Goal: Task Accomplishment & Management: Manage account settings

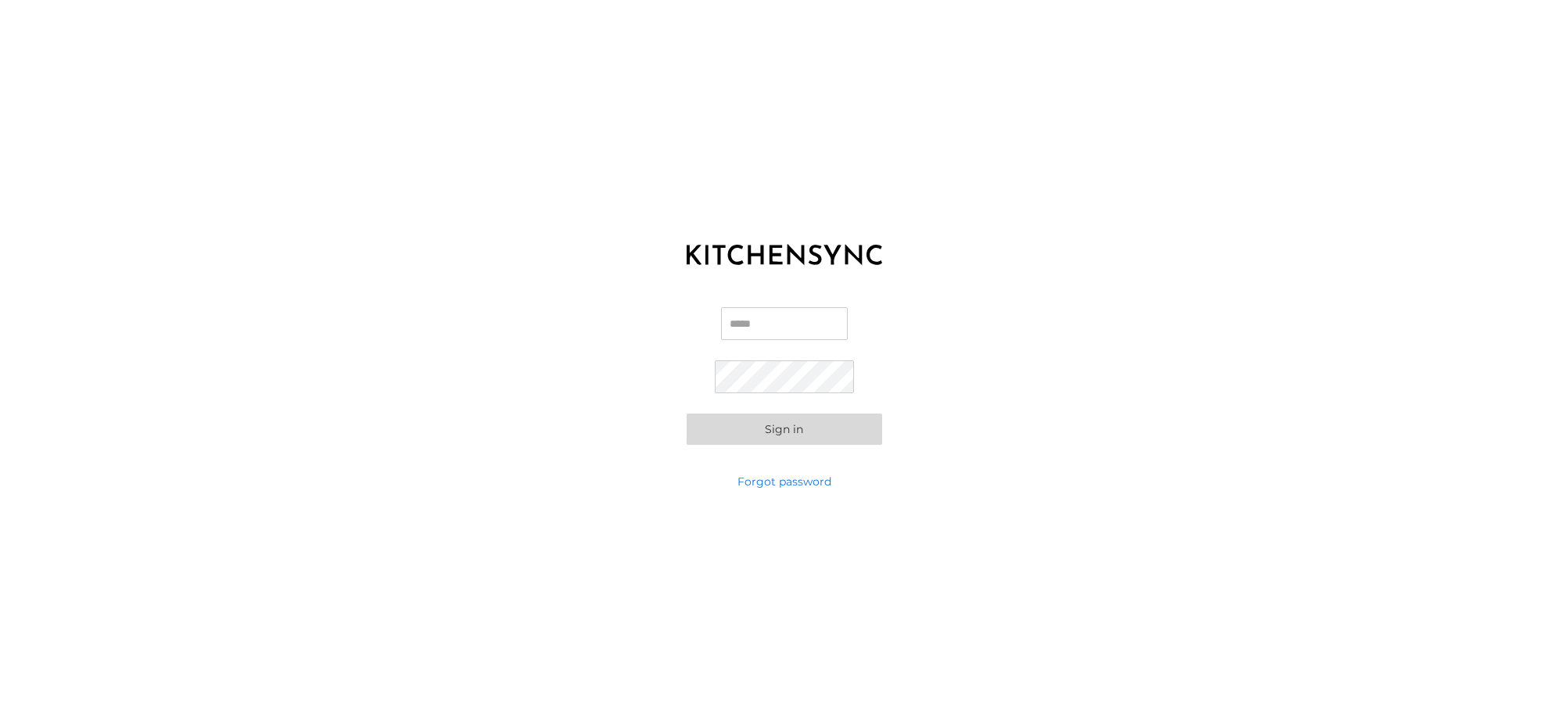
type input "**********"
click at [687, 413] on button "Sign in" at bounding box center [784, 429] width 195 height 31
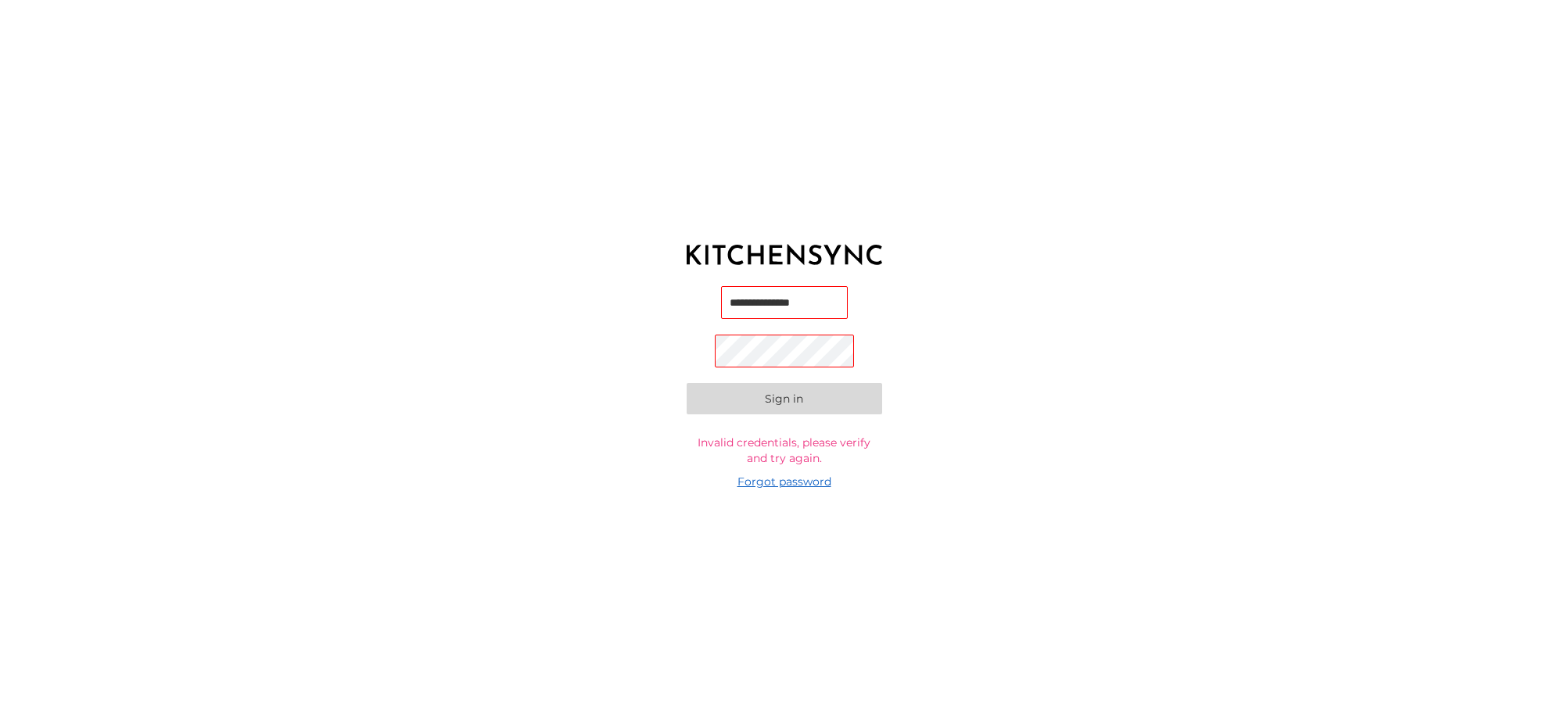
click at [796, 484] on link "Forgot password" at bounding box center [784, 482] width 94 height 16
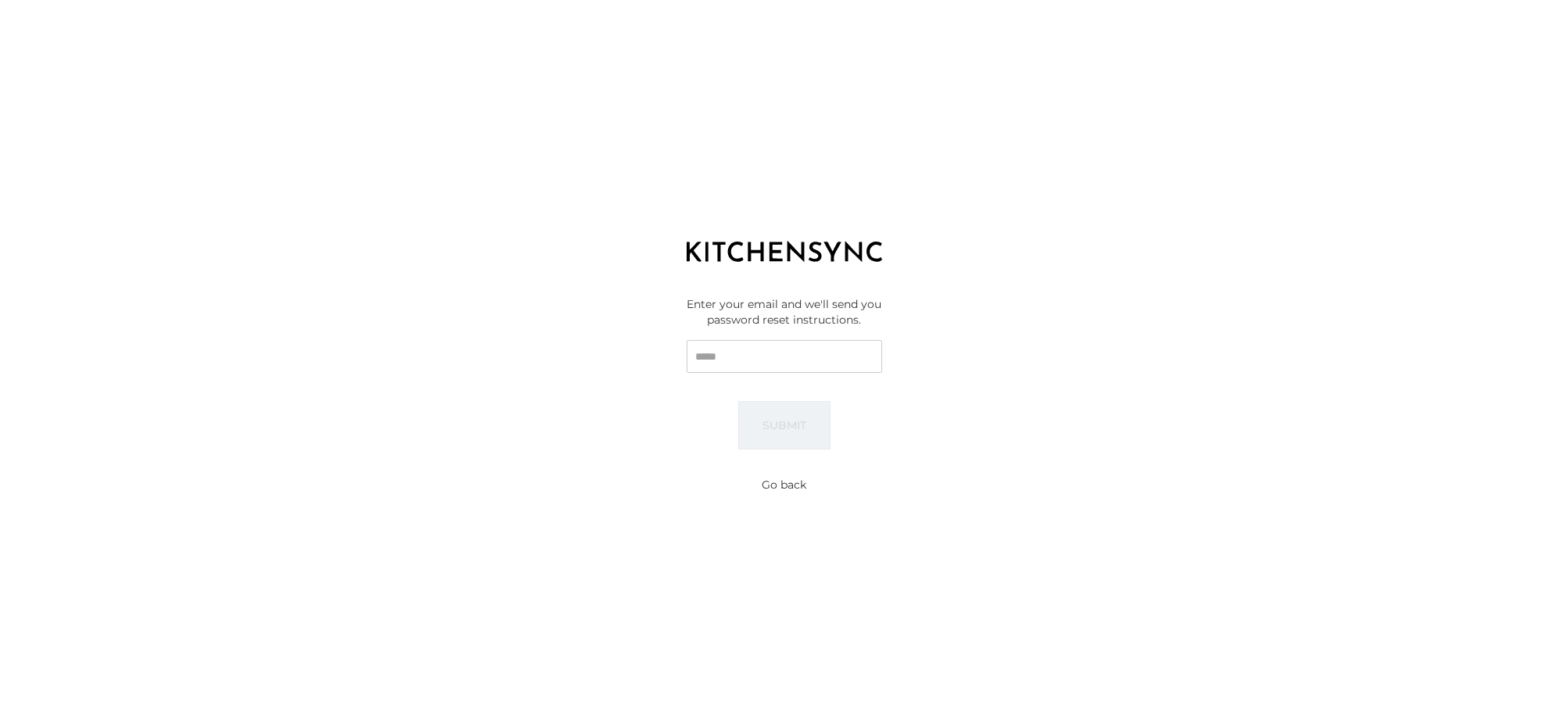
click at [719, 352] on input "Email" at bounding box center [784, 357] width 195 height 33
type input "**********"
click at [789, 419] on button "Submit" at bounding box center [784, 426] width 92 height 49
type input "**********"
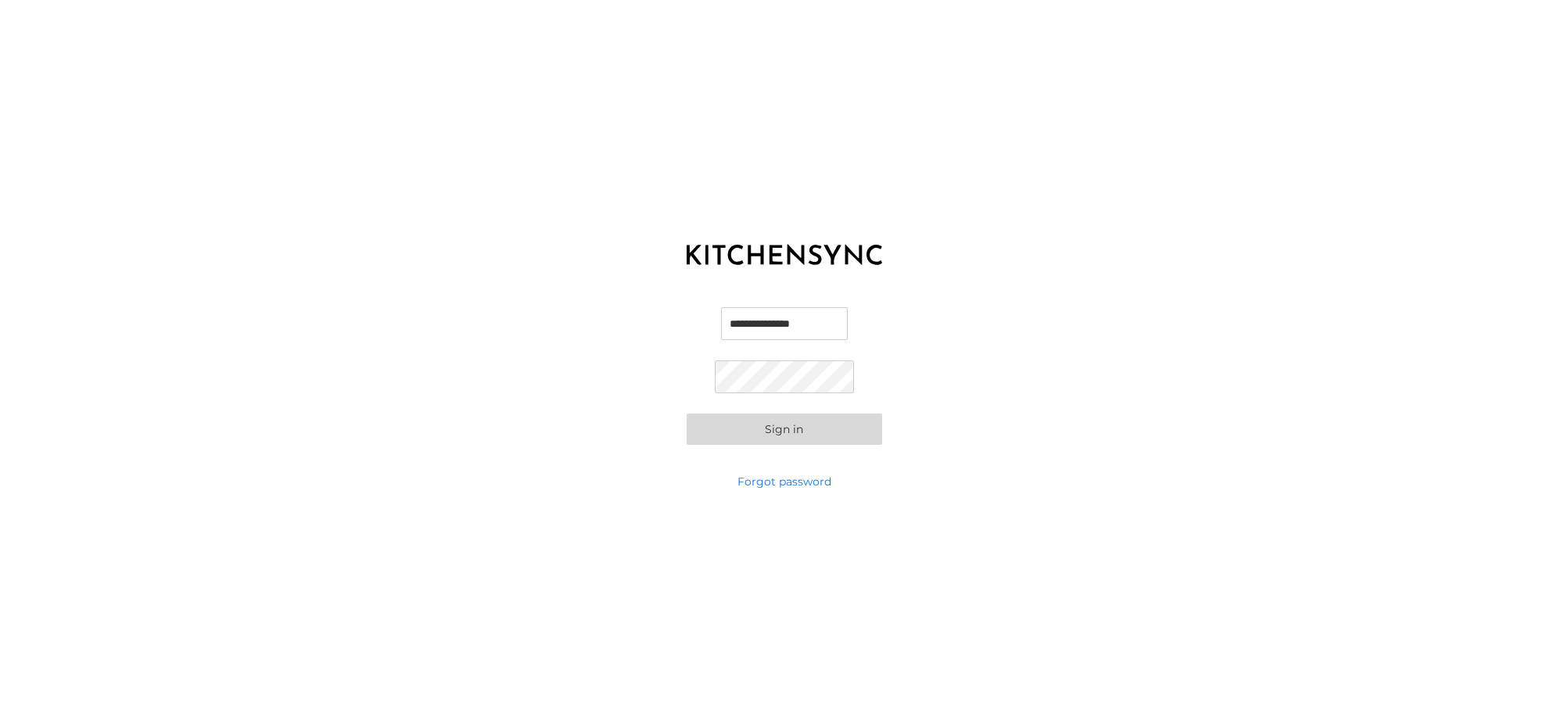
click at [753, 428] on button "Sign in" at bounding box center [784, 429] width 195 height 31
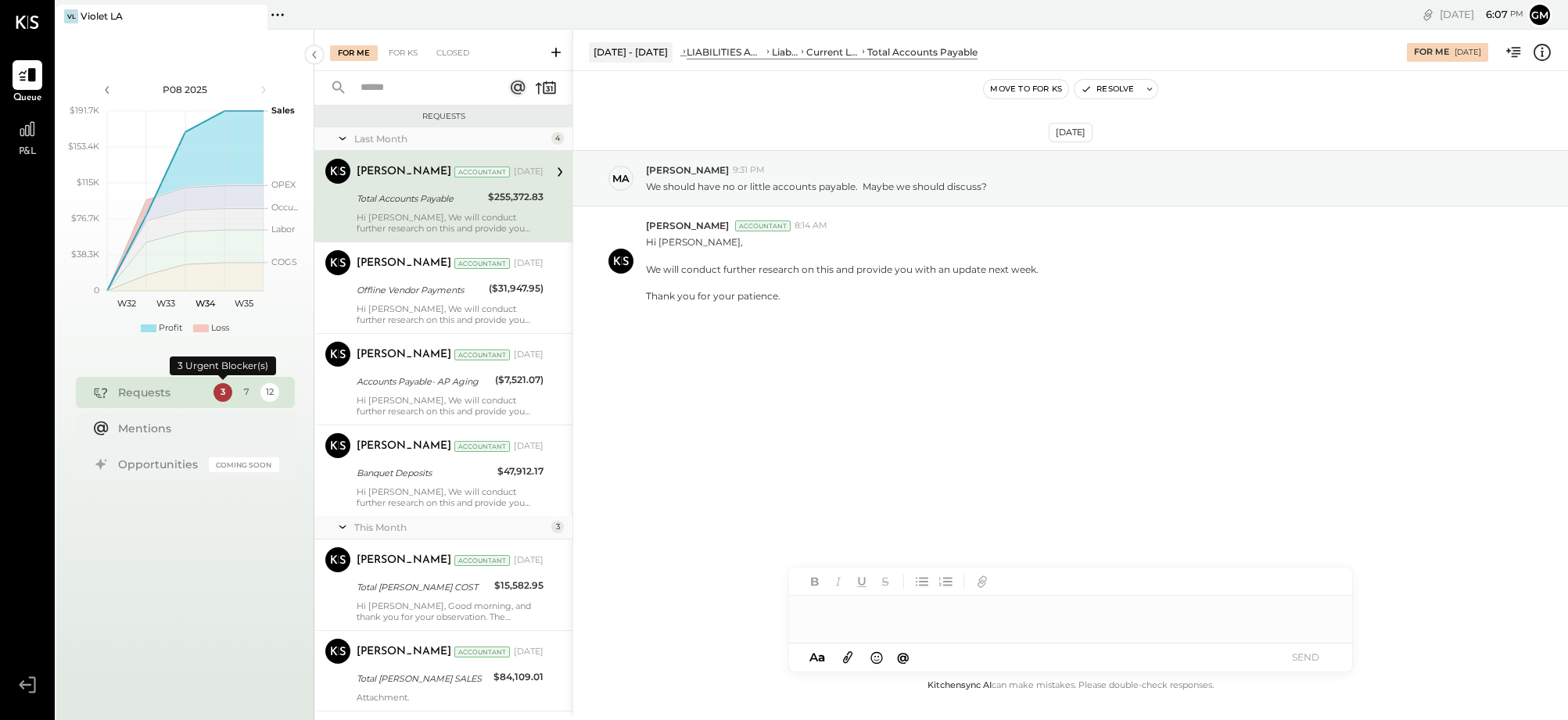
click at [223, 392] on div "3" at bounding box center [222, 392] width 19 height 19
click at [221, 392] on div "3" at bounding box center [222, 392] width 19 height 19
click at [398, 52] on div "For KS" at bounding box center [403, 53] width 45 height 16
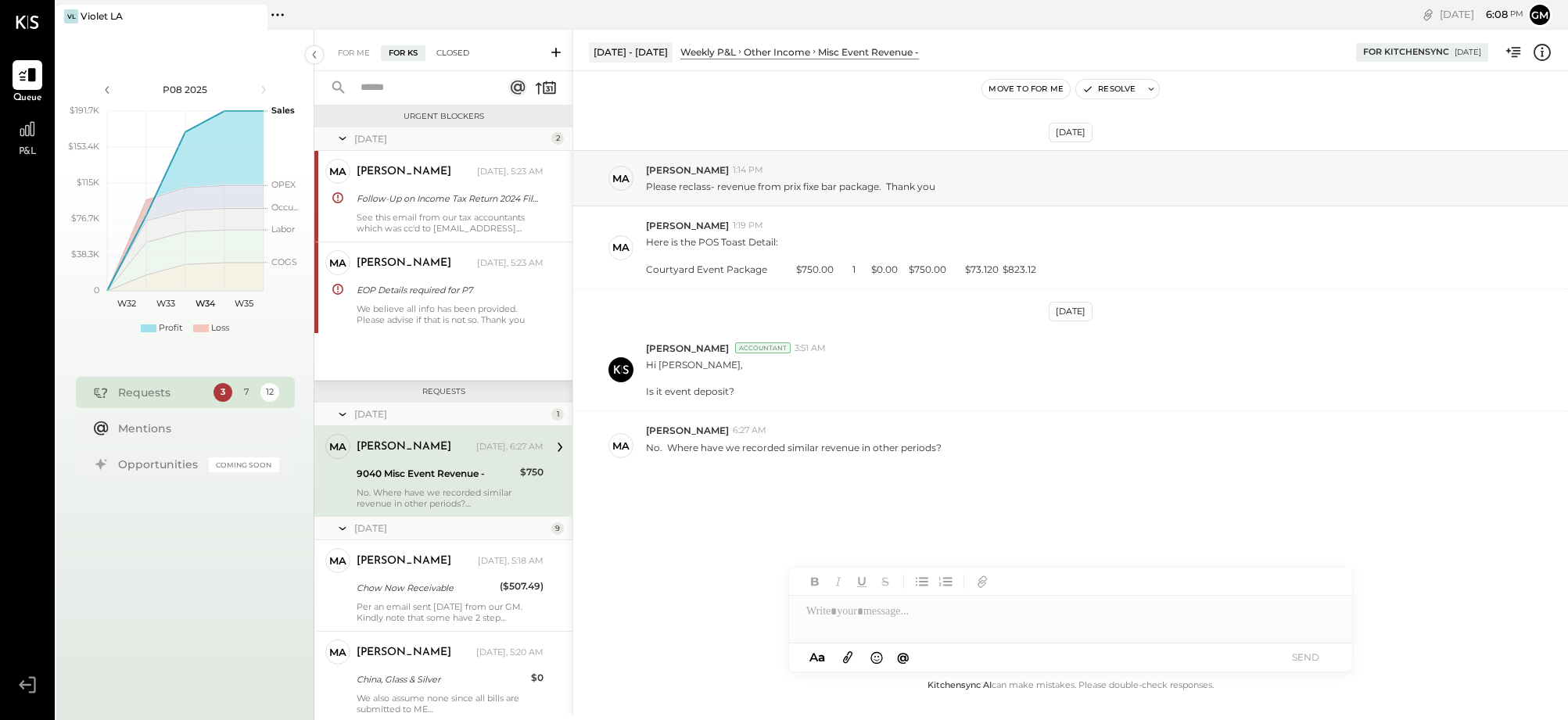
click at [445, 57] on div "Closed" at bounding box center [453, 53] width 49 height 16
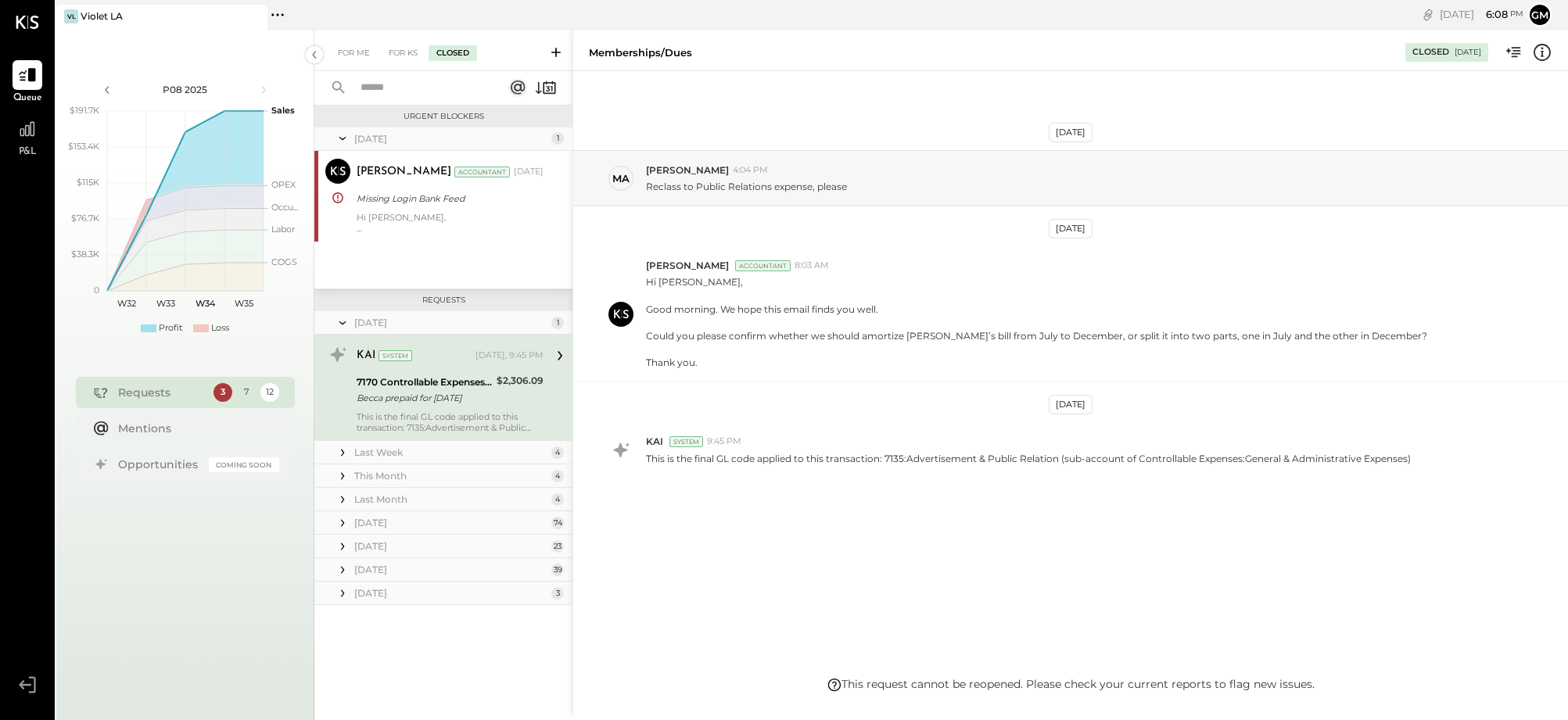
click at [405, 61] on div "For Me For KS Closed" at bounding box center [444, 50] width 258 height 41
click at [405, 51] on div "For KS" at bounding box center [403, 53] width 45 height 16
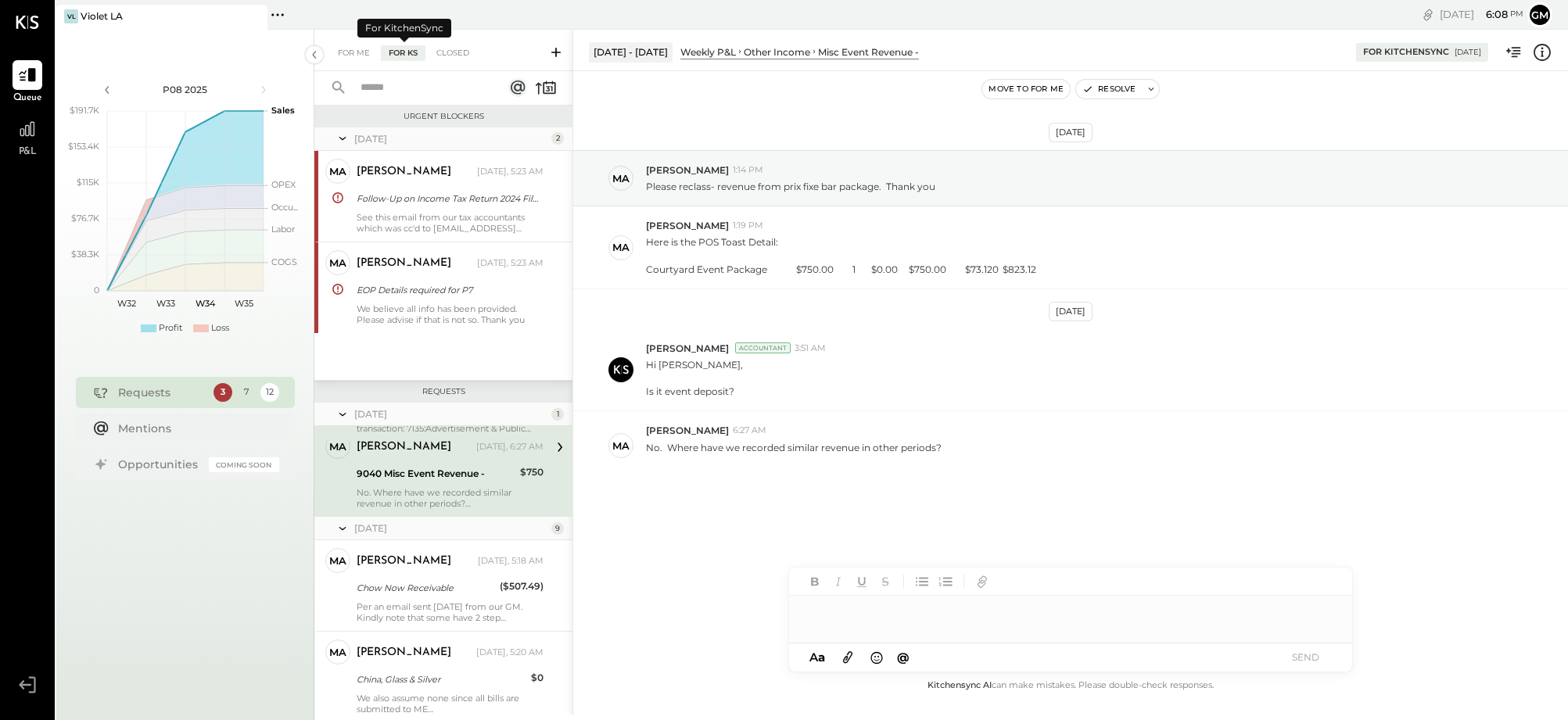
scroll to position [48, 0]
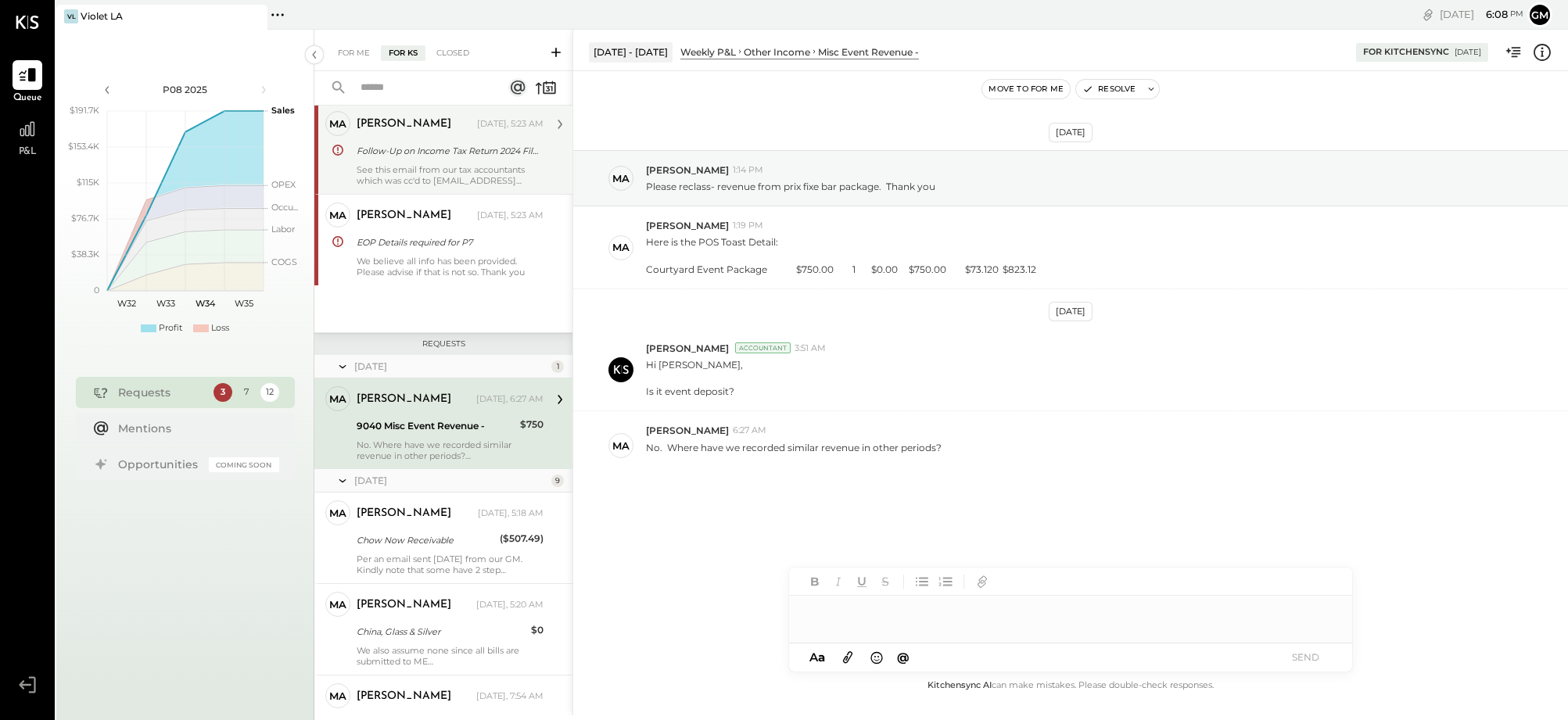
click at [377, 118] on div "[PERSON_NAME]" at bounding box center [403, 124] width 95 height 16
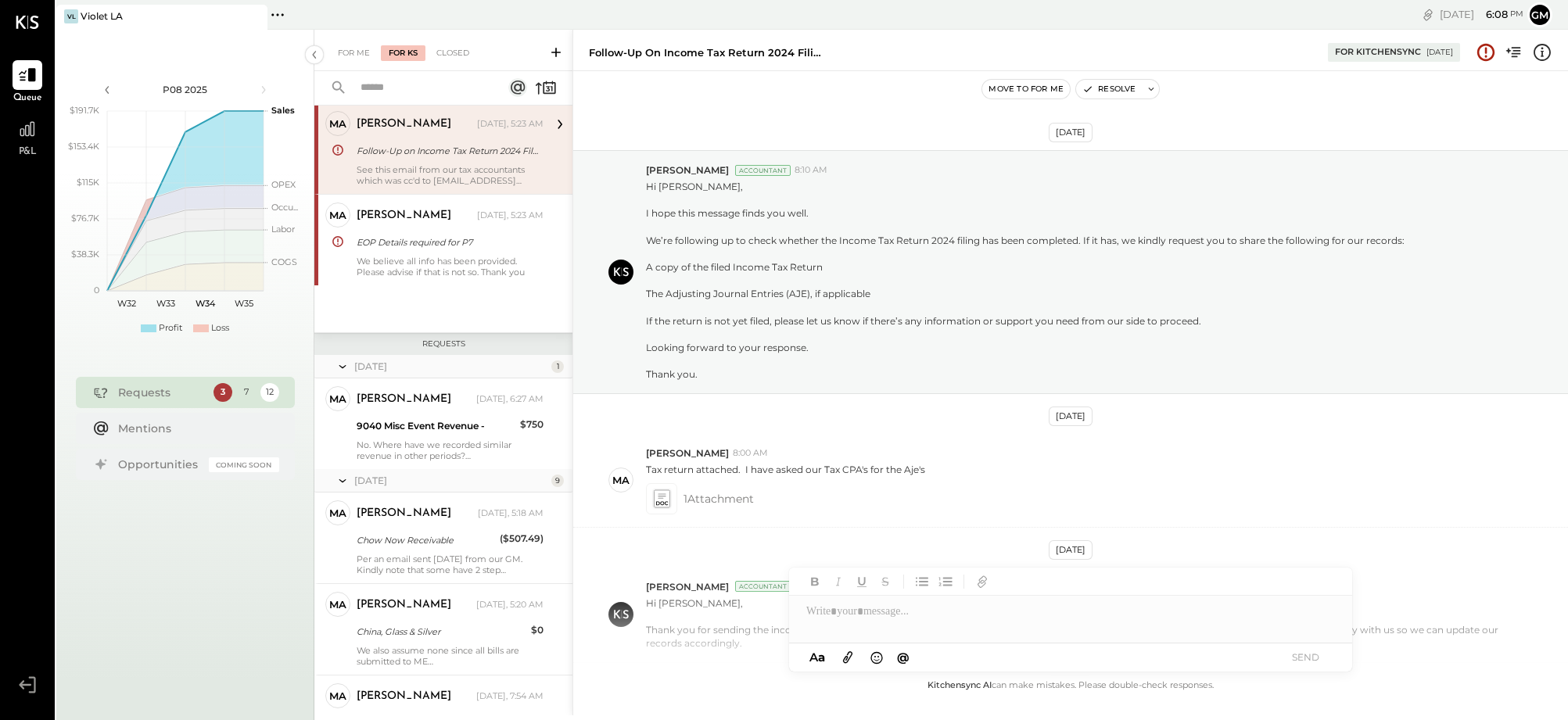
scroll to position [467, 0]
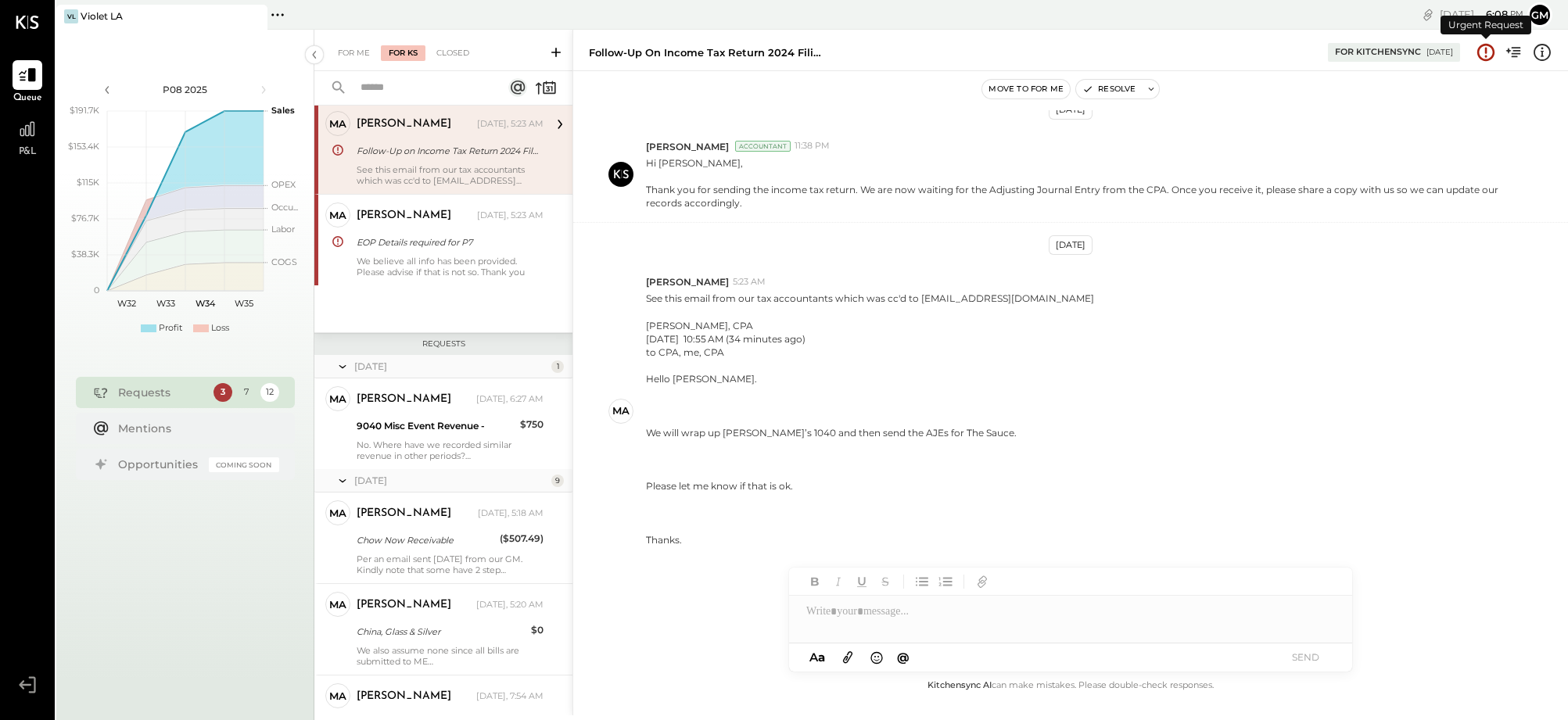
click at [1486, 54] on icon at bounding box center [1485, 52] width 21 height 21
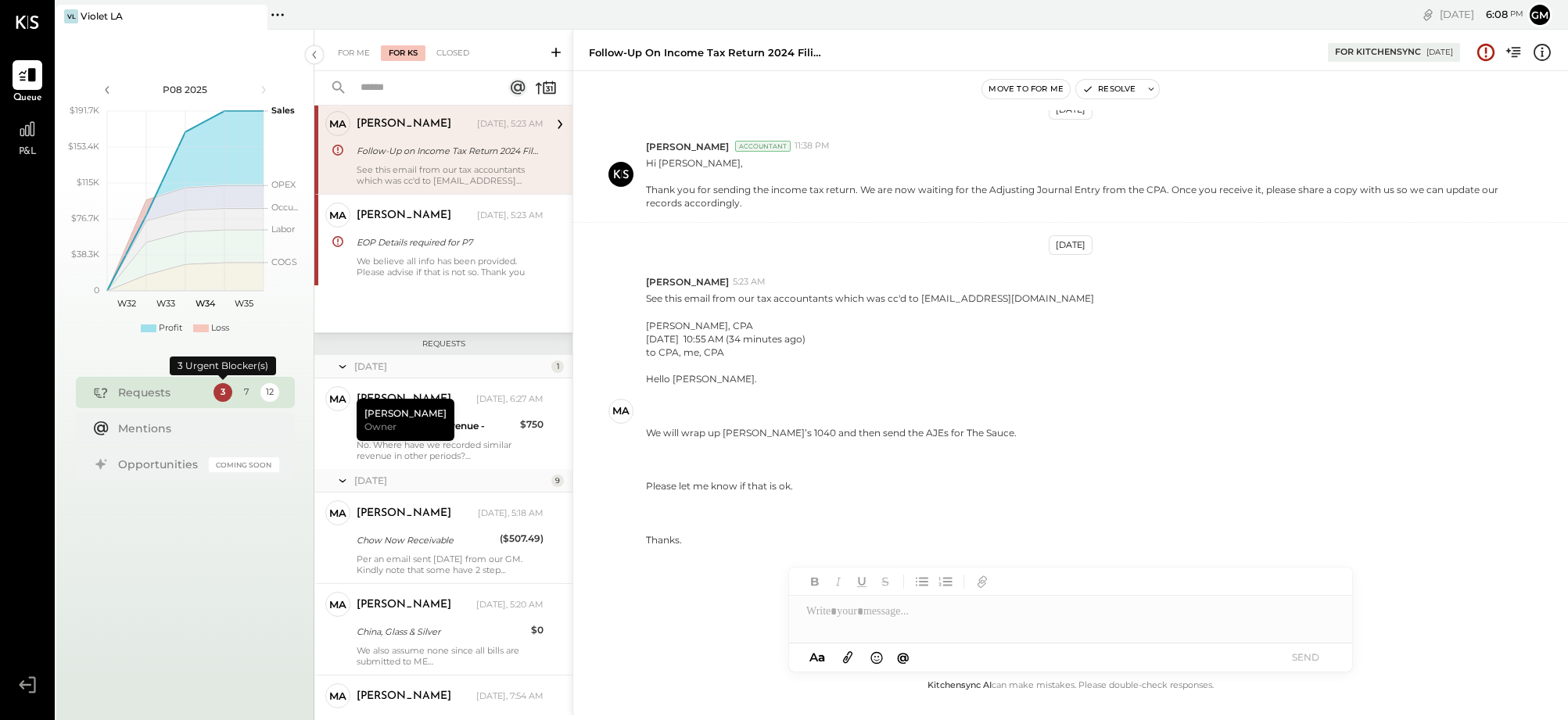
click at [219, 392] on div "3" at bounding box center [222, 392] width 19 height 19
click at [222, 392] on div "3" at bounding box center [222, 392] width 19 height 19
click at [193, 441] on div "Mentions" at bounding box center [186, 429] width 219 height 31
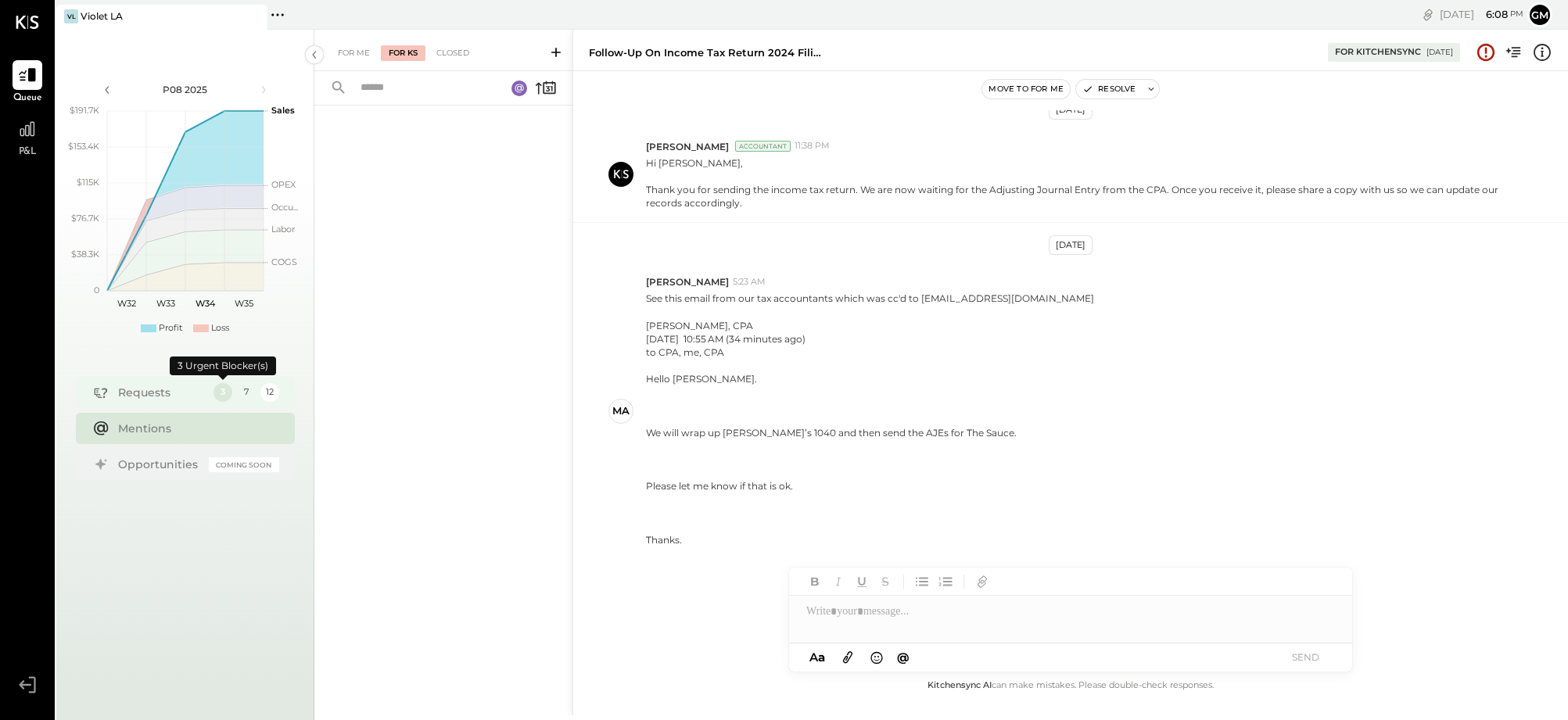
click at [168, 389] on div "Requests" at bounding box center [162, 393] width 88 height 16
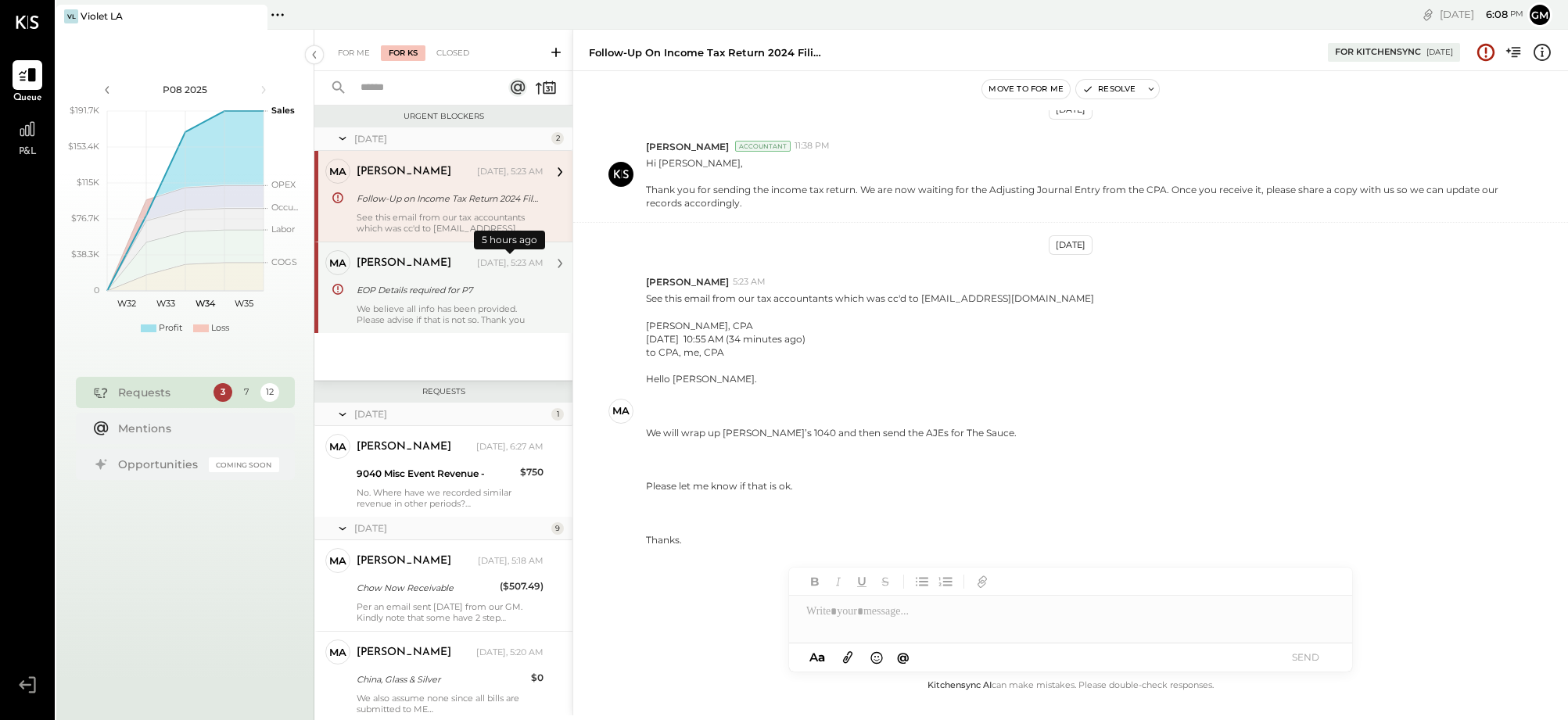
click at [484, 258] on div "[DATE], 5:23 AM" at bounding box center [510, 263] width 66 height 13
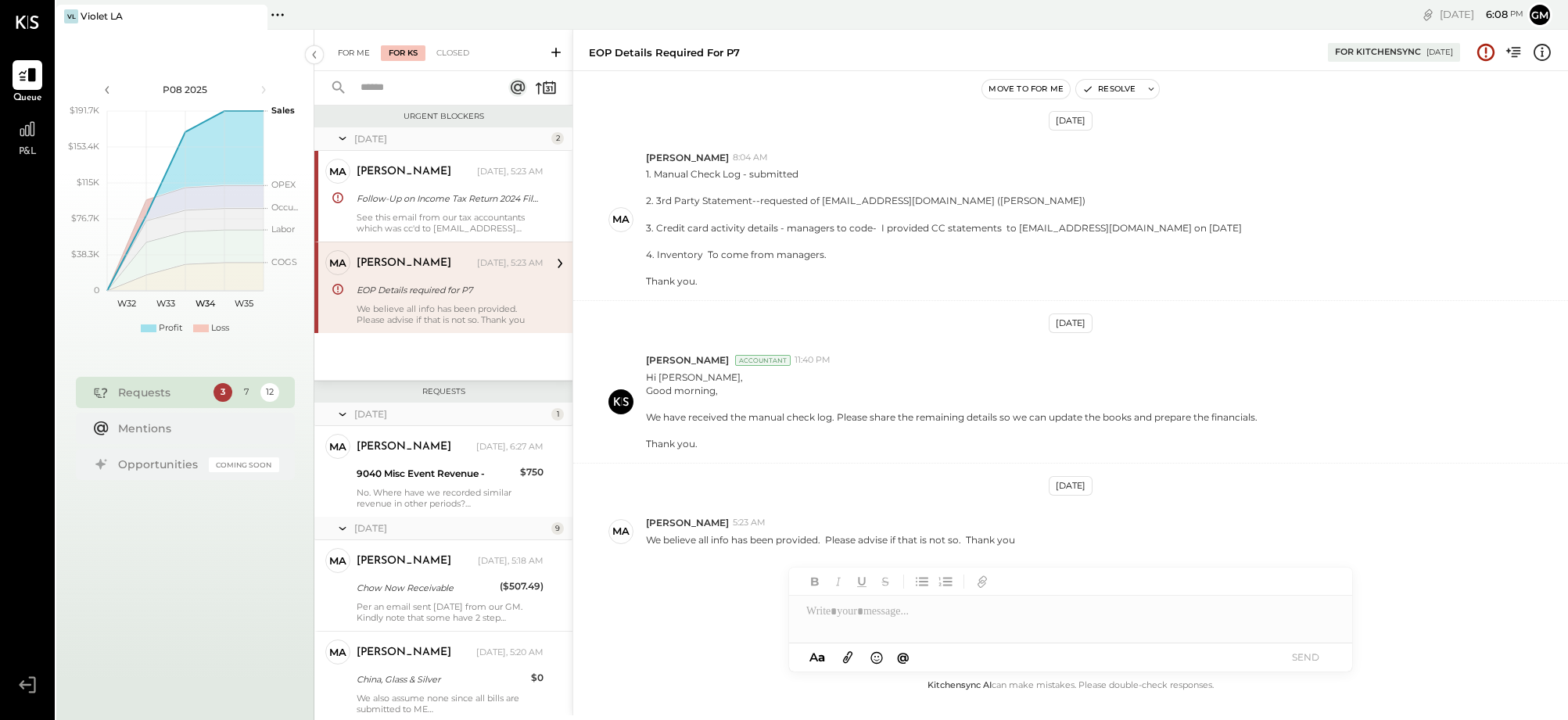
click at [358, 55] on div "For Me" at bounding box center [354, 53] width 48 height 16
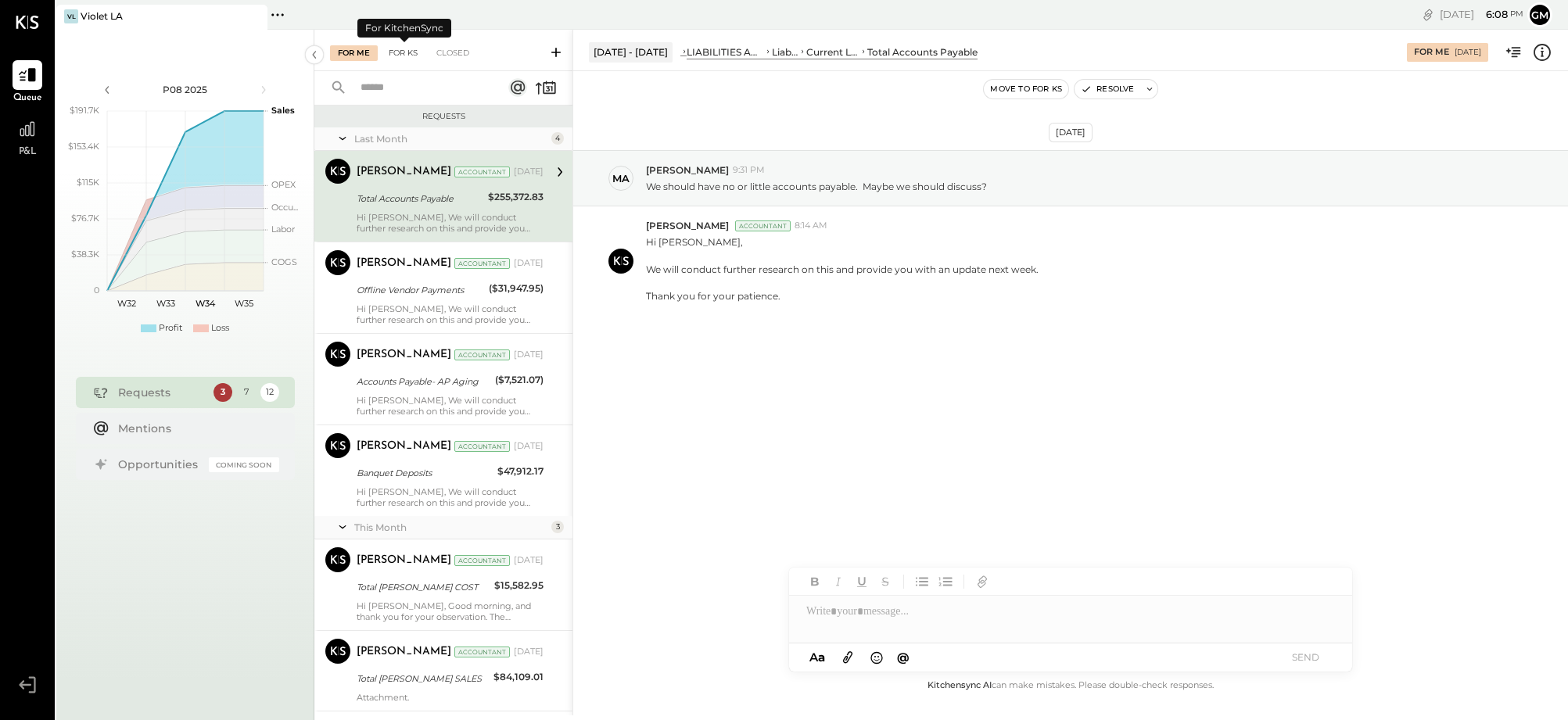
click at [407, 56] on div "For KS" at bounding box center [403, 53] width 45 height 16
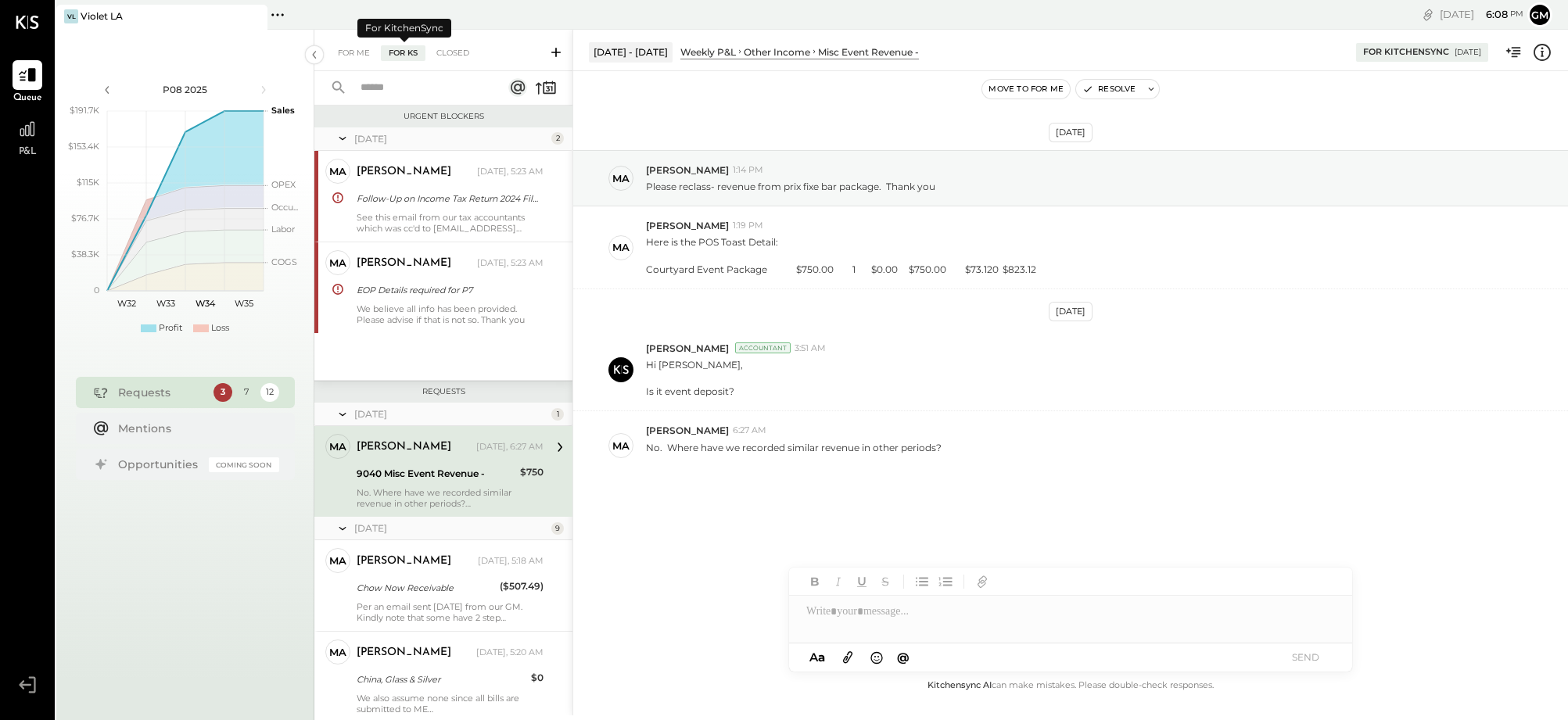
scroll to position [60, 0]
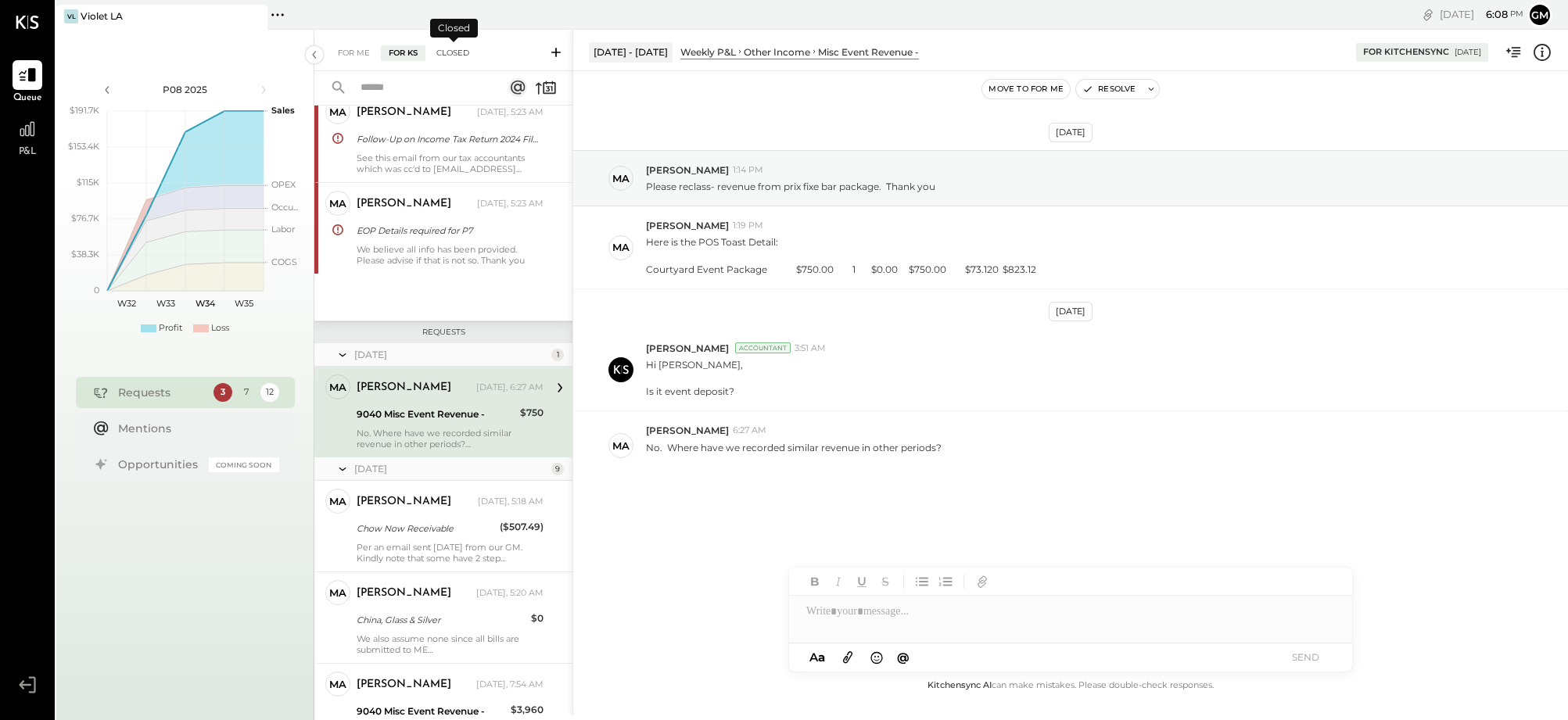
click at [445, 57] on div "Closed" at bounding box center [453, 53] width 49 height 16
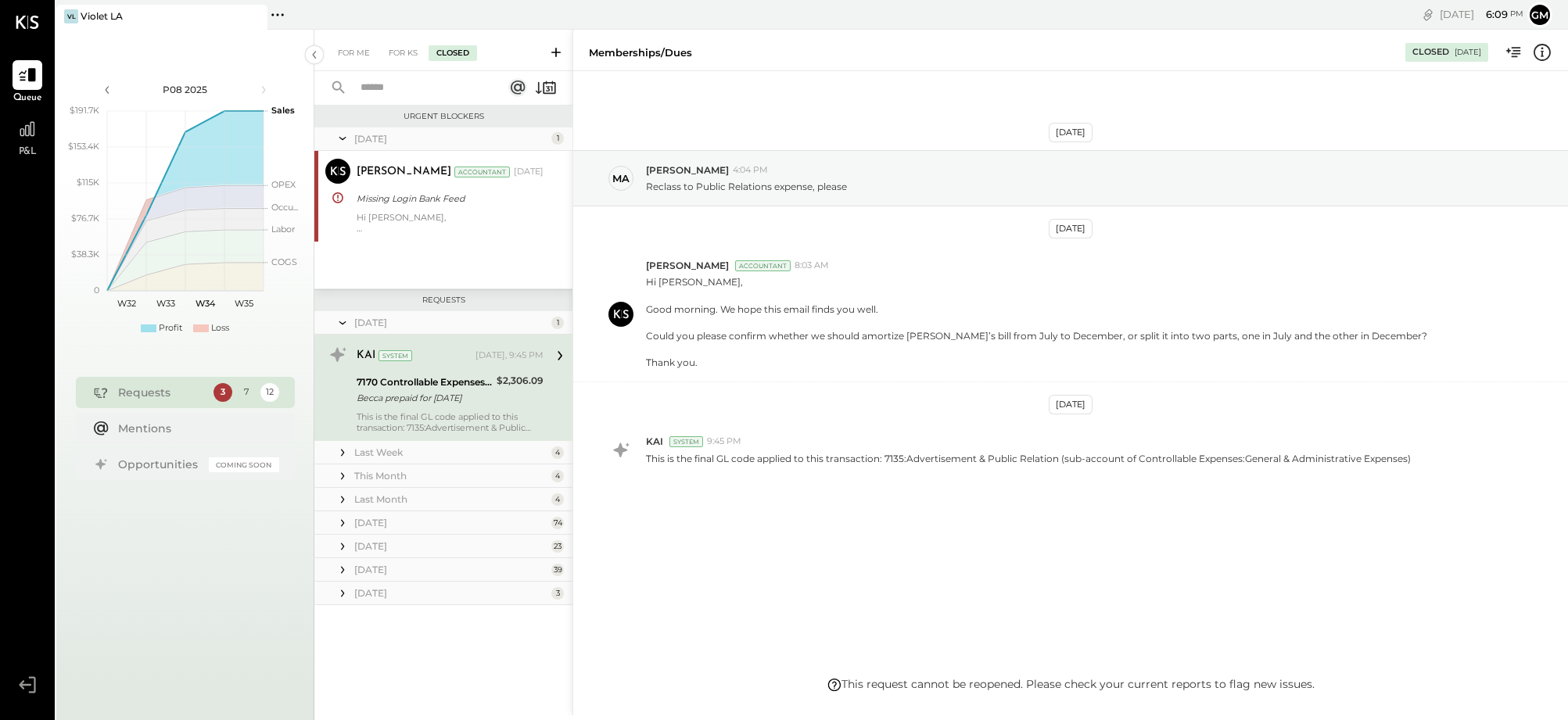
click at [378, 140] on div "[DATE]" at bounding box center [451, 139] width 193 height 14
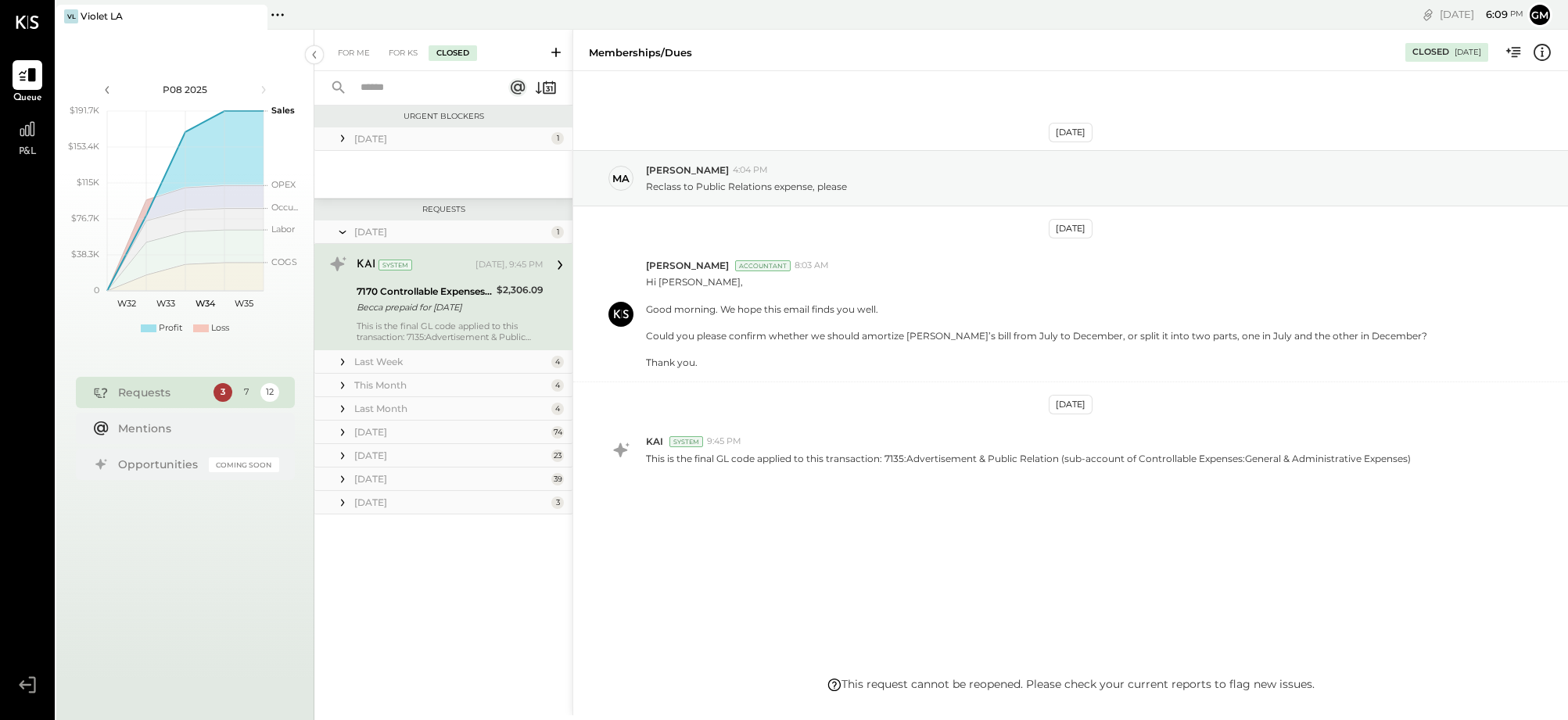
click at [378, 140] on div "[DATE]" at bounding box center [451, 139] width 193 height 14
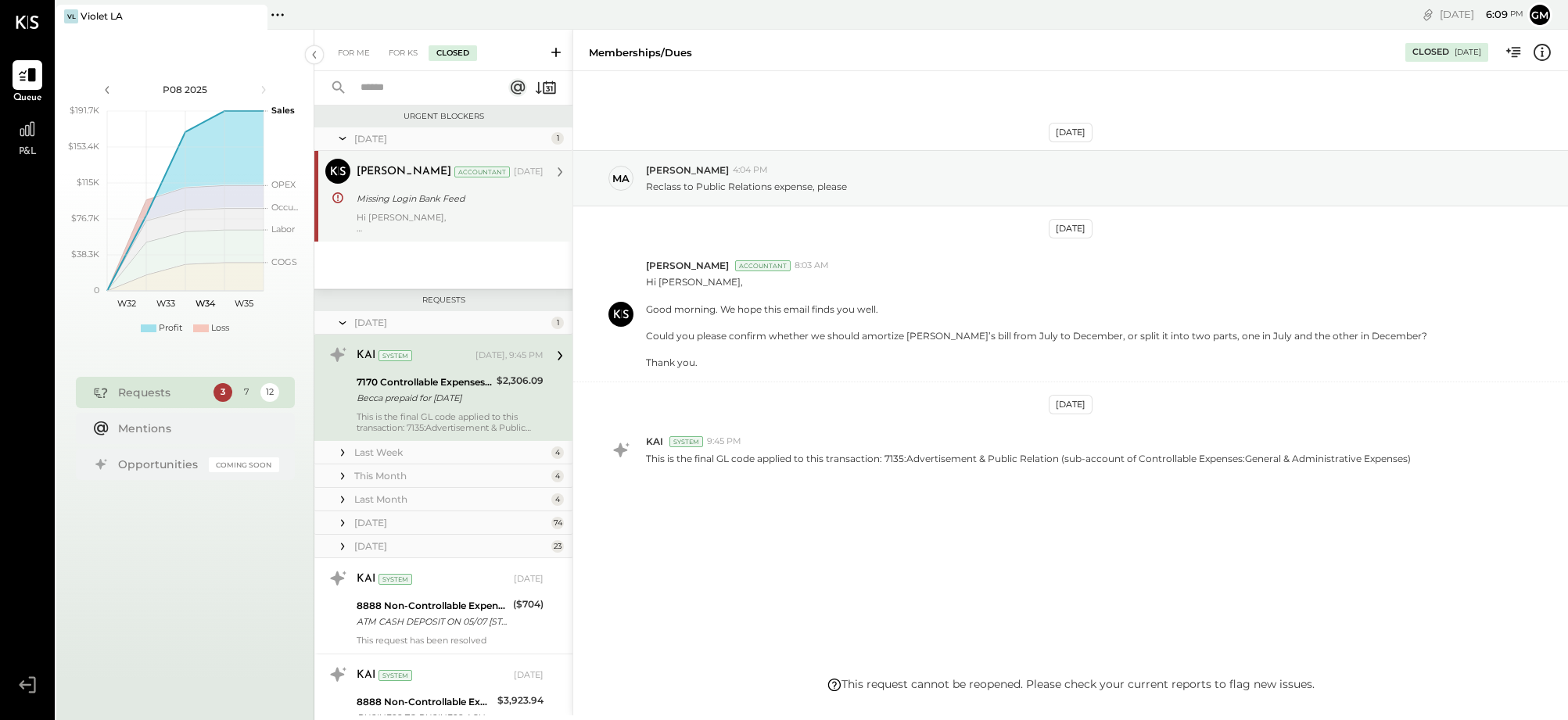
click at [362, 197] on div "Missing Login Bank Feed" at bounding box center [447, 198] width 182 height 16
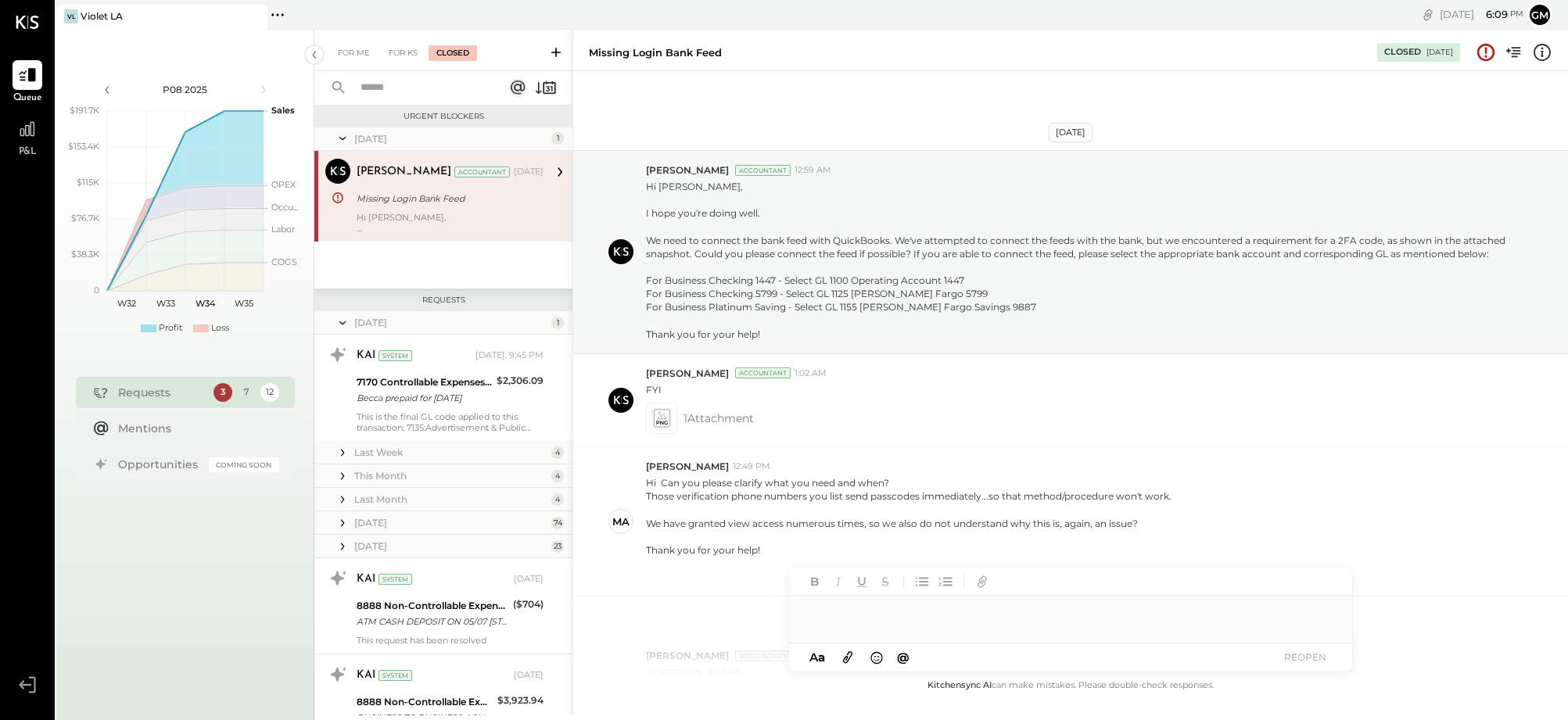
scroll to position [453, 0]
